Goal: Information Seeking & Learning: Understand process/instructions

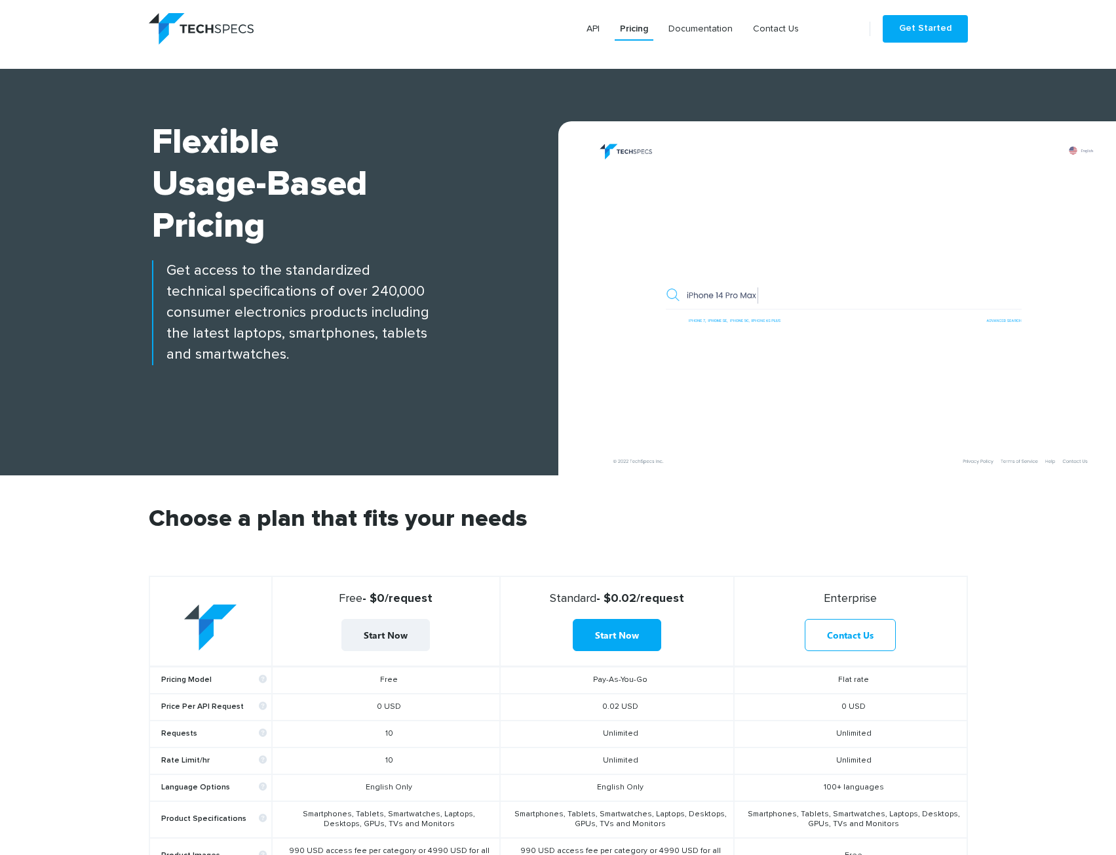
scroll to position [328, 0]
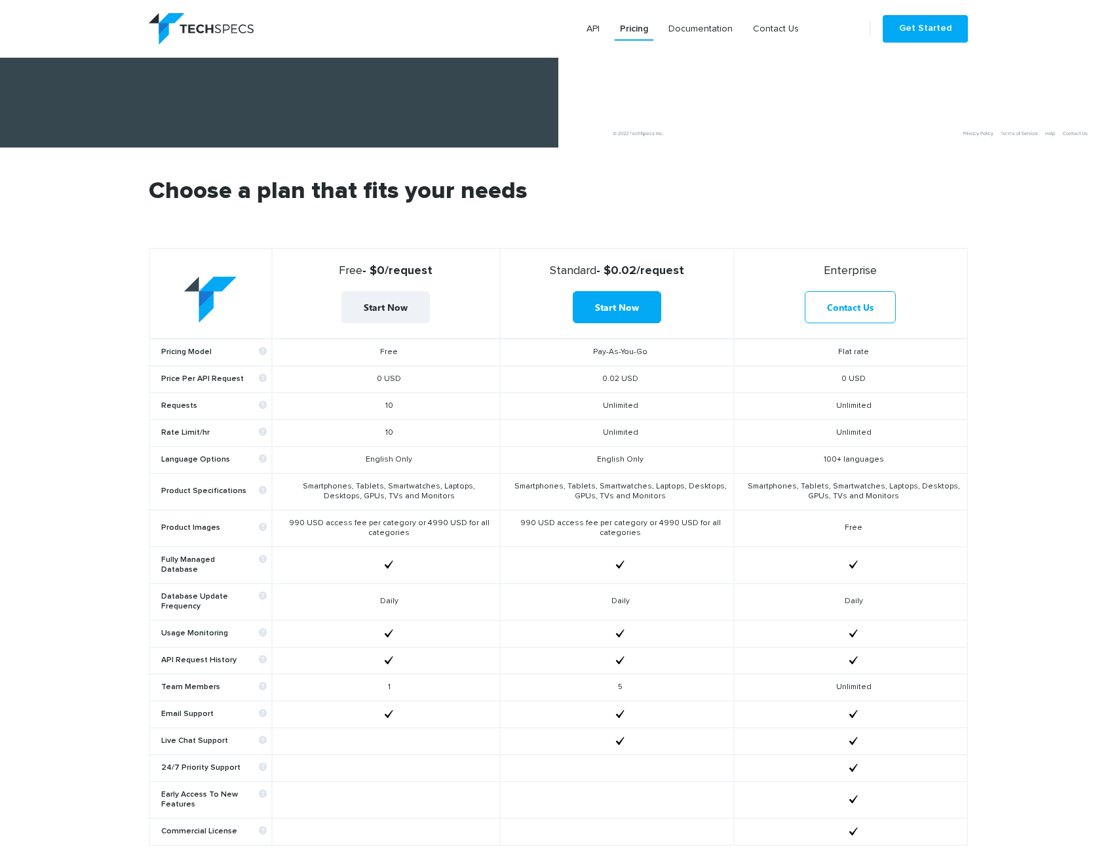
click at [427, 481] on td "Smartphones, Tablets, Smartwatches, Laptops, Desktops, GPUs, TVs and Monitors" at bounding box center [386, 491] width 228 height 37
click at [87, 396] on section "Choose a plan that fits your needs Free - $0/request Start Now Standard - $0.02…" at bounding box center [558, 521] width 1116 height 748
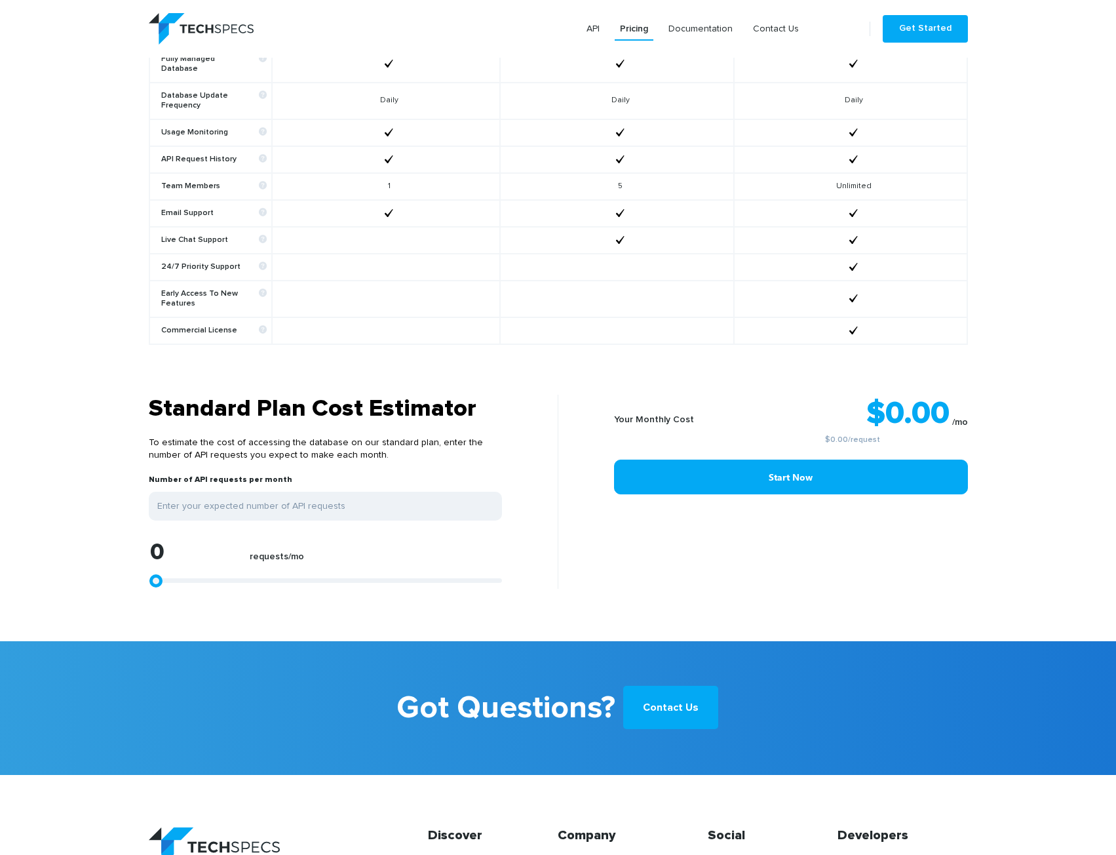
scroll to position [852, 0]
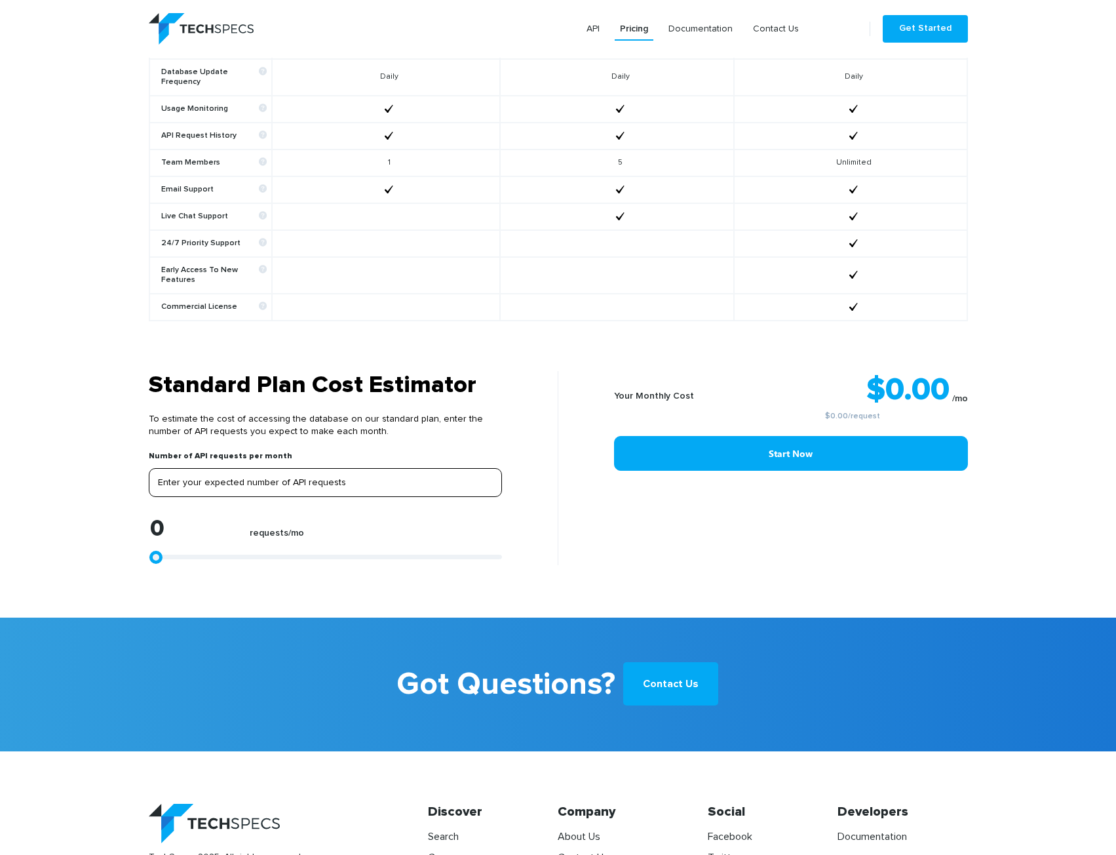
click at [256, 477] on input "tel" at bounding box center [325, 482] width 353 height 29
type input "2"
type input "20"
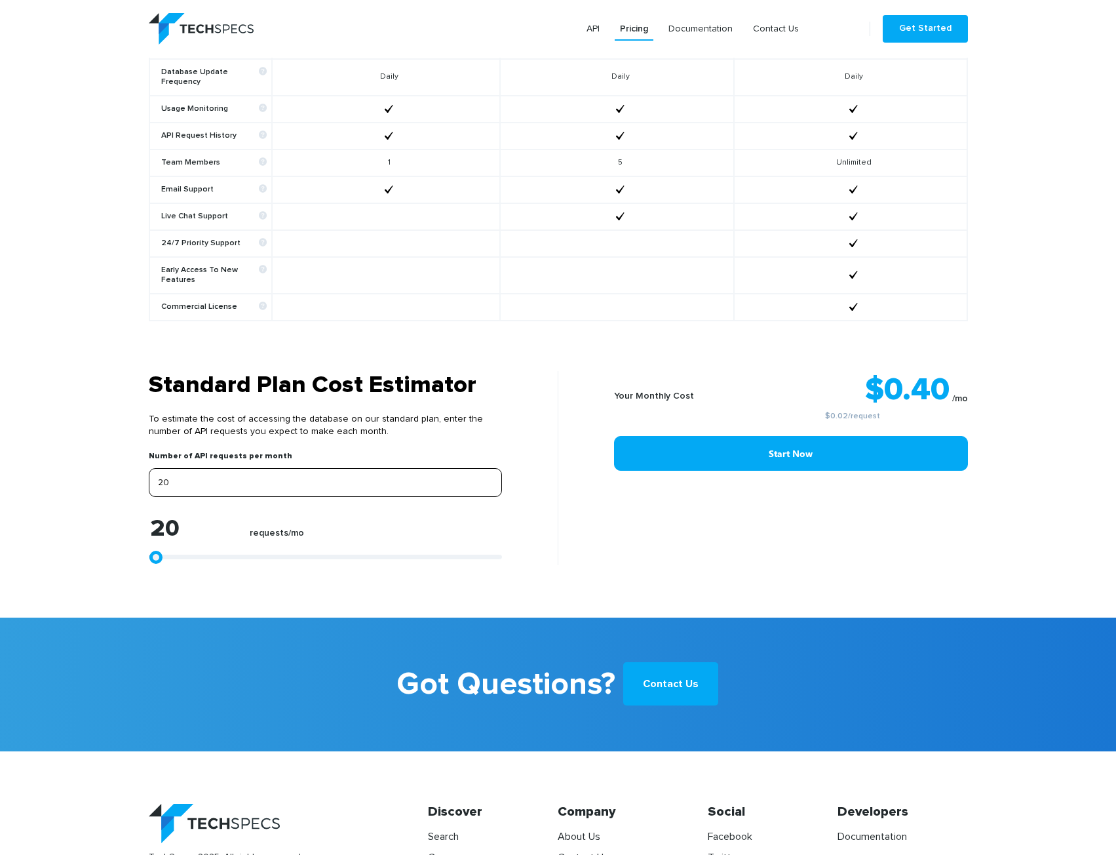
type input "200"
click at [282, 528] on label "requests/mo" at bounding box center [277, 537] width 54 height 18
click at [220, 474] on input "200" at bounding box center [325, 482] width 353 height 29
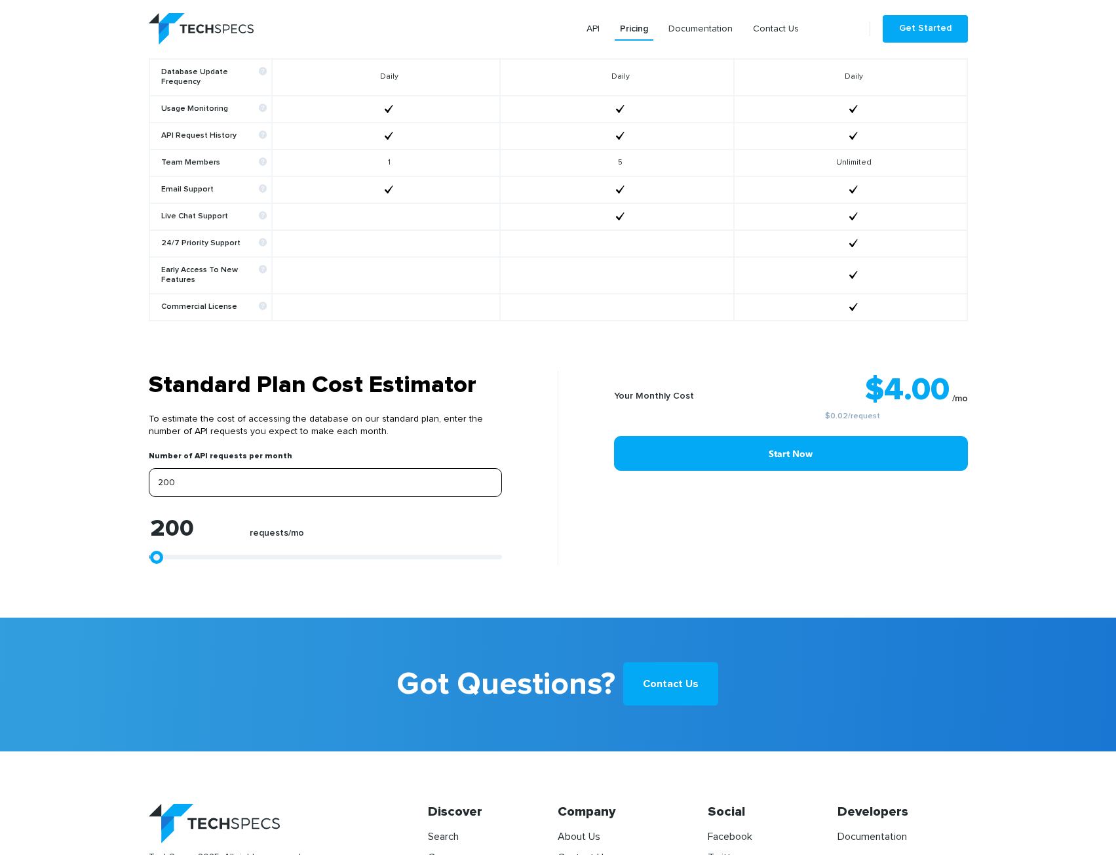
type input "2"
type input "20"
type input "200"
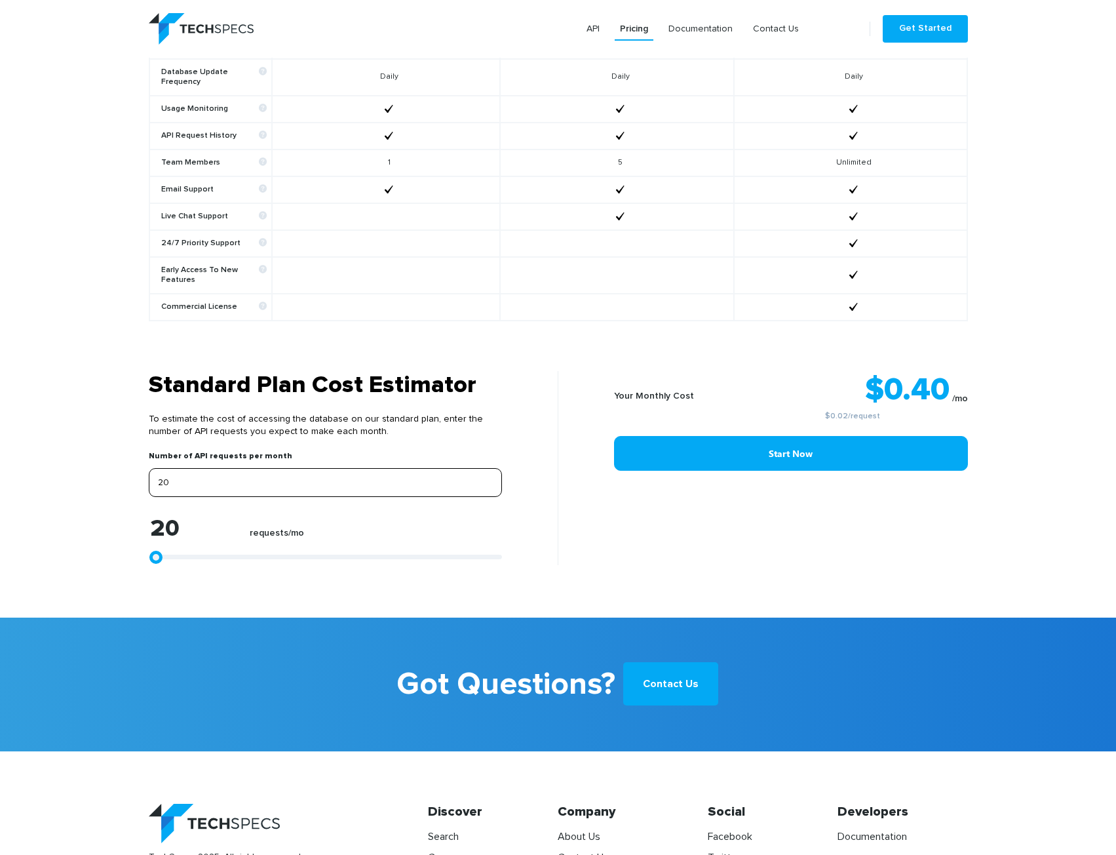
type input "200"
type input "2000"
type input "5"
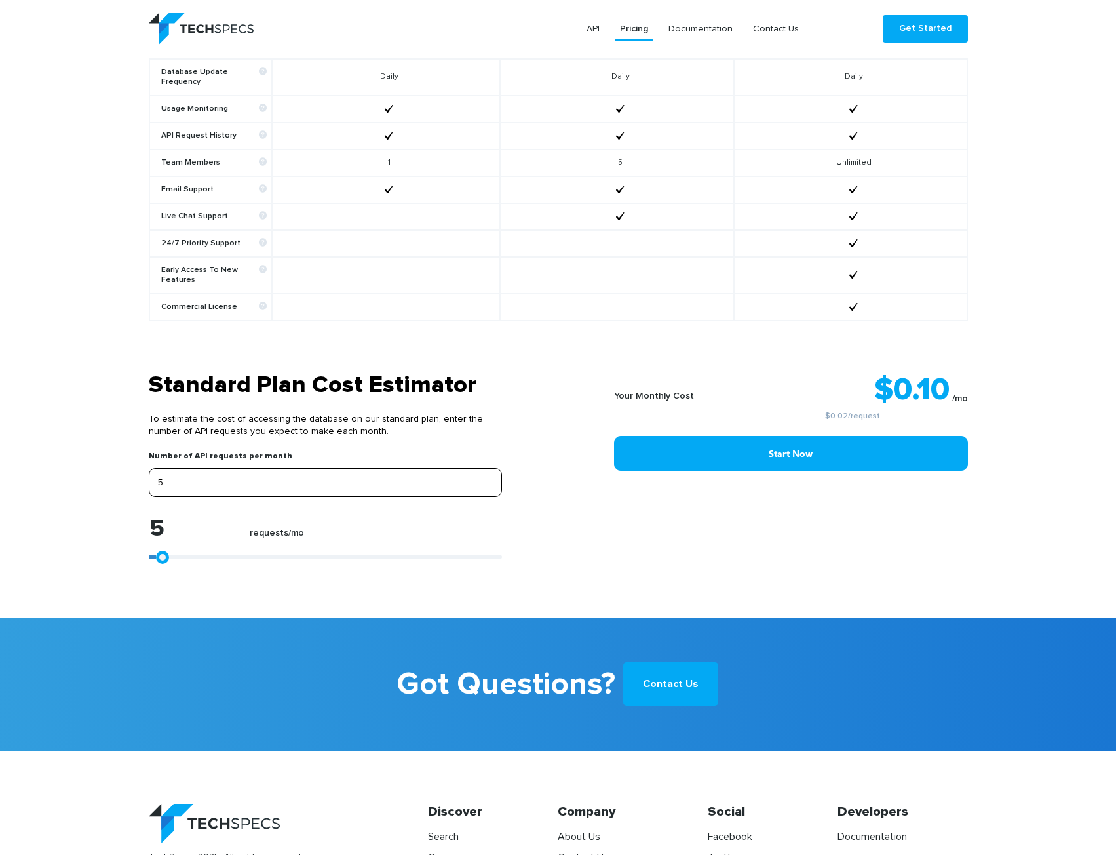
type input "50"
type input "500"
type input "5000"
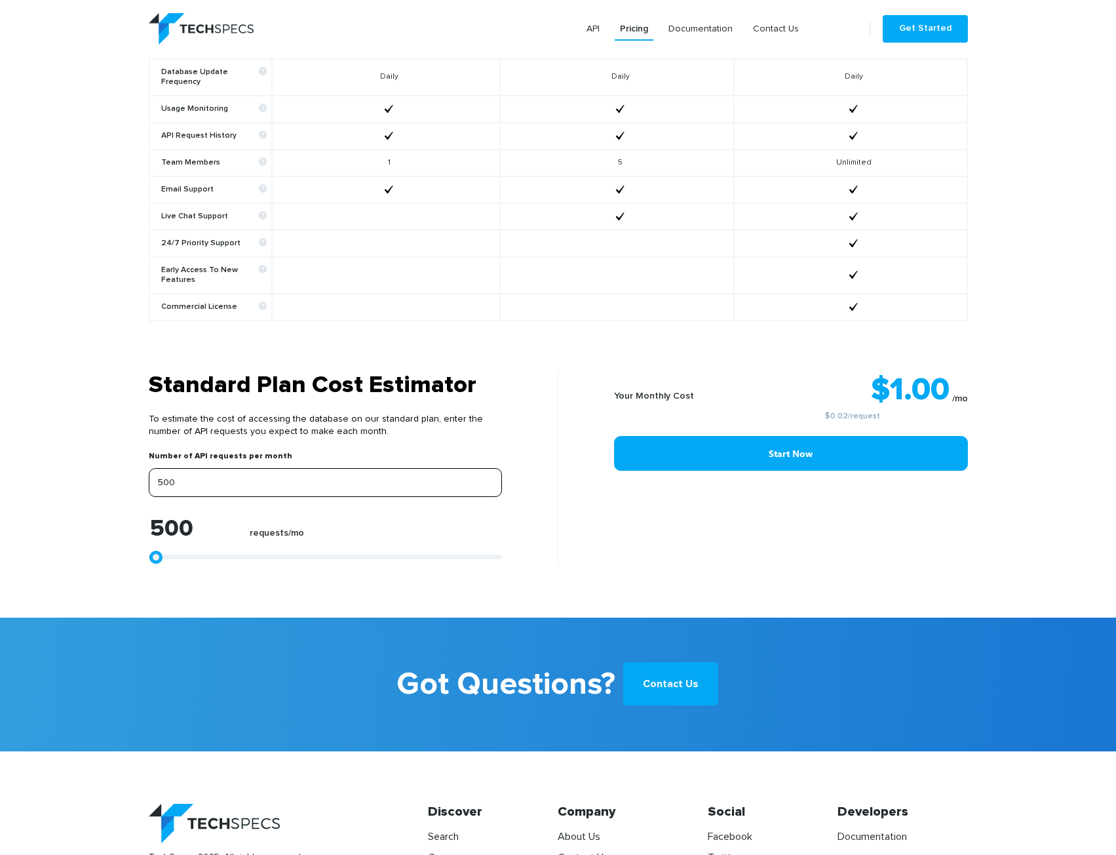
type input "5000"
type input "50000"
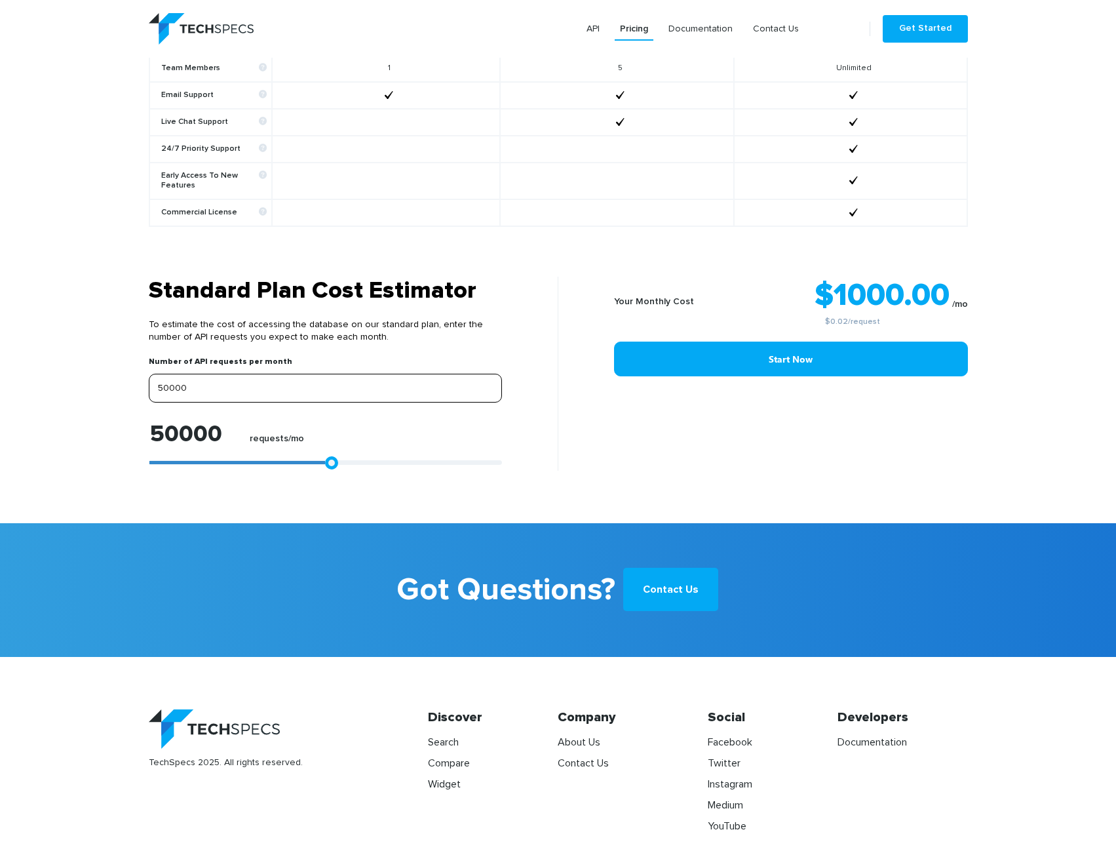
scroll to position [951, 0]
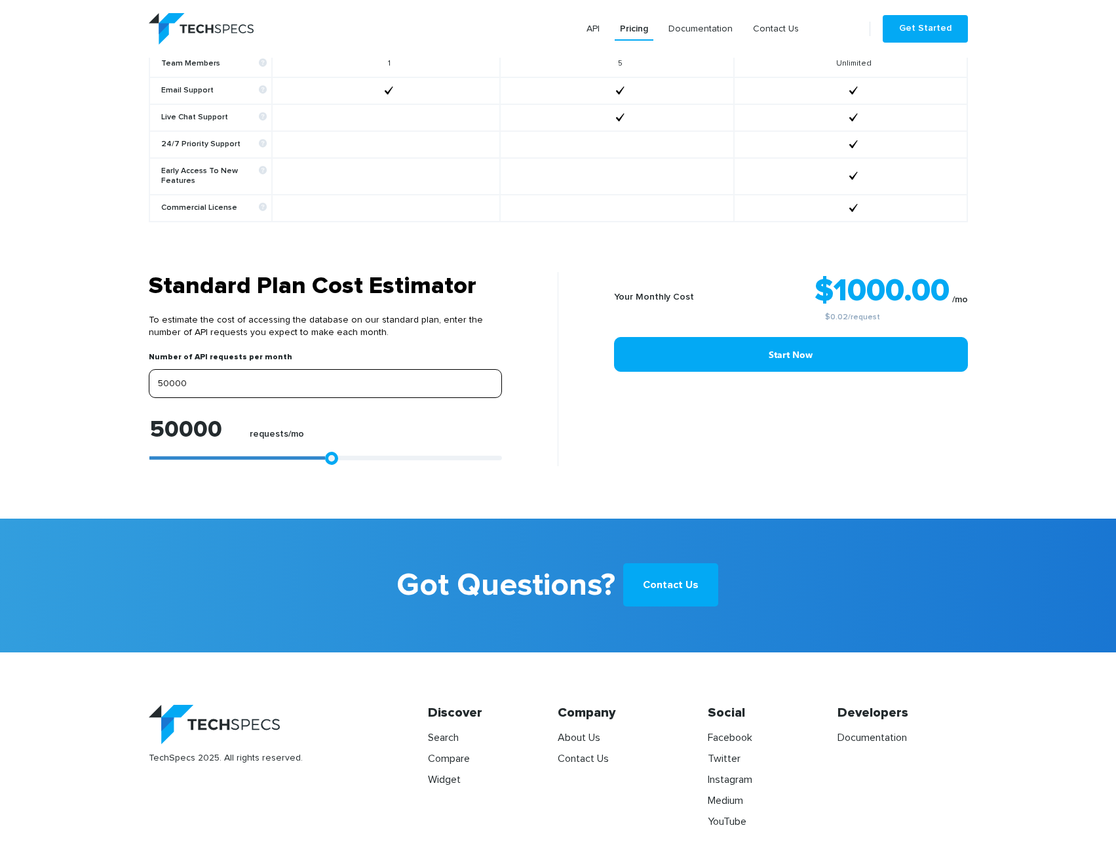
type input "50000"
click at [399, 525] on section "Got Questions? Contact Us" at bounding box center [558, 585] width 1116 height 134
click at [587, 753] on link "Contact Us" at bounding box center [583, 758] width 51 height 10
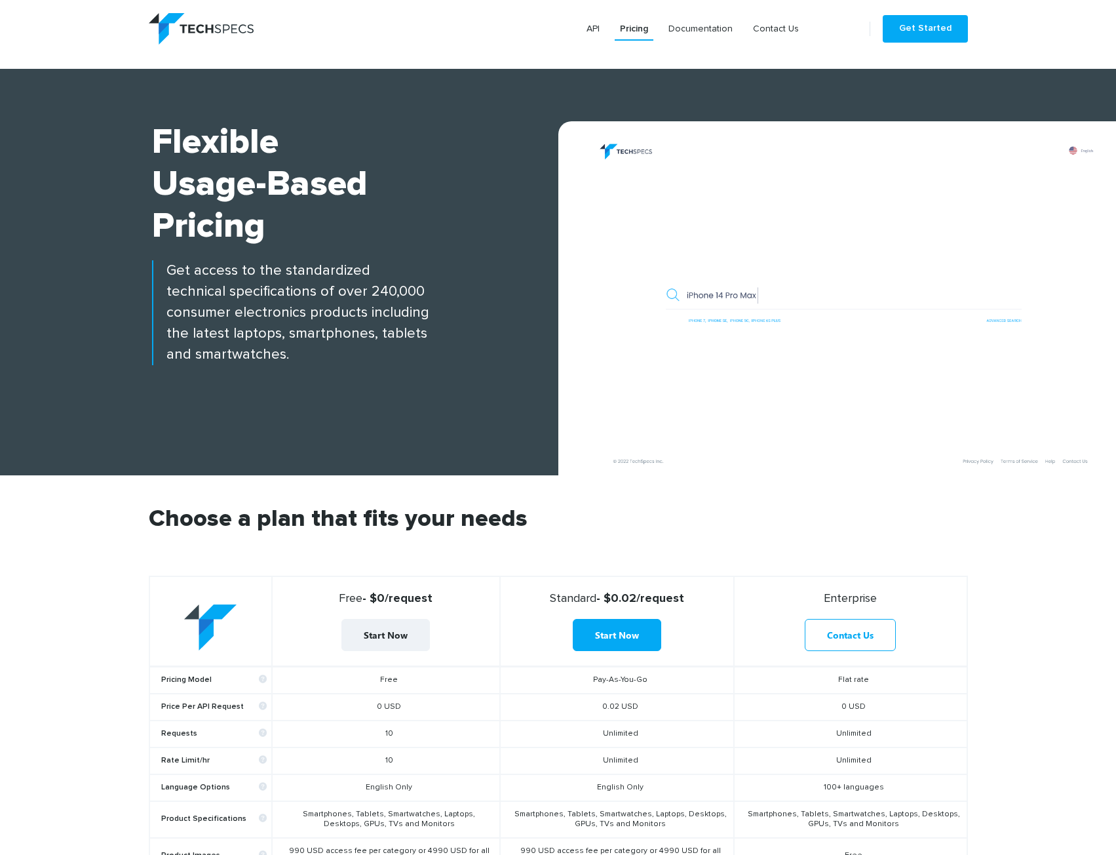
scroll to position [197, 0]
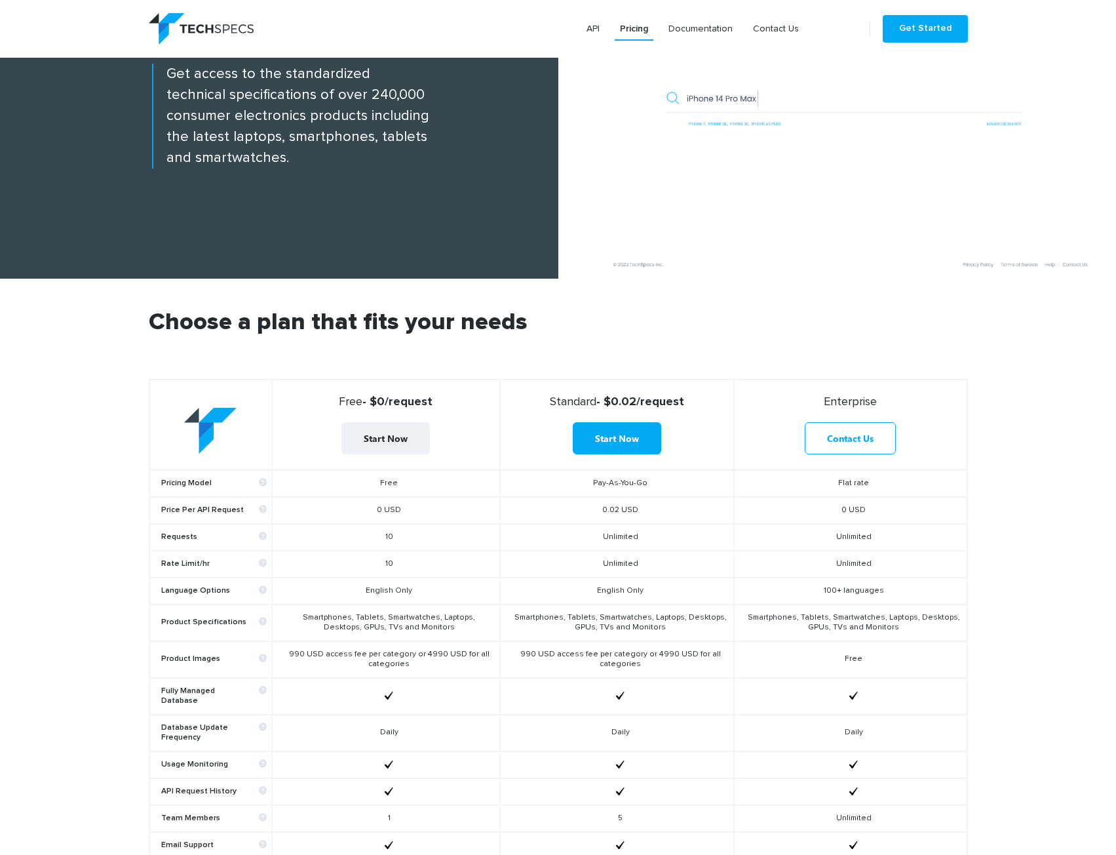
click at [390, 486] on td "Free" at bounding box center [386, 483] width 228 height 28
click at [387, 511] on td "0 USD" at bounding box center [386, 510] width 228 height 27
click at [435, 618] on td "Smartphones, Tablets, Smartwatches, Laptops, Desktops, GPUs, TVs and Monitors" at bounding box center [386, 622] width 228 height 37
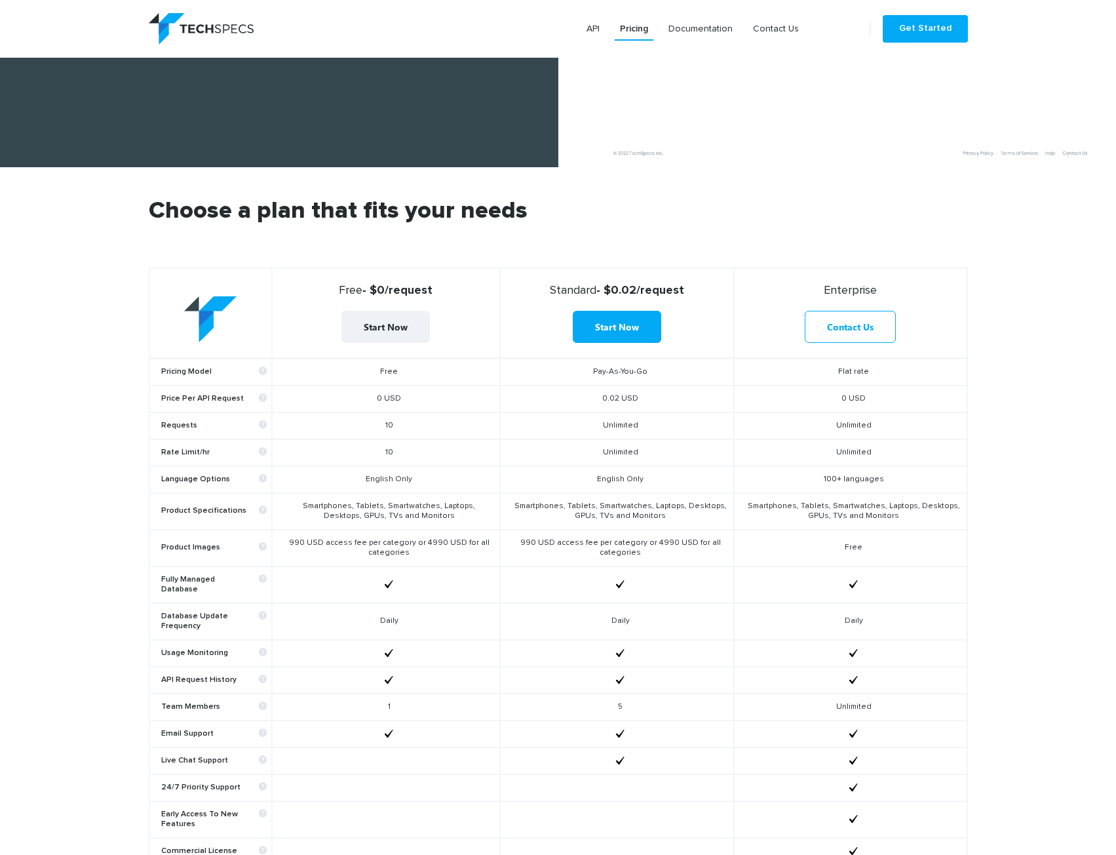
scroll to position [0, 0]
